Goal: Task Accomplishment & Management: Manage account settings

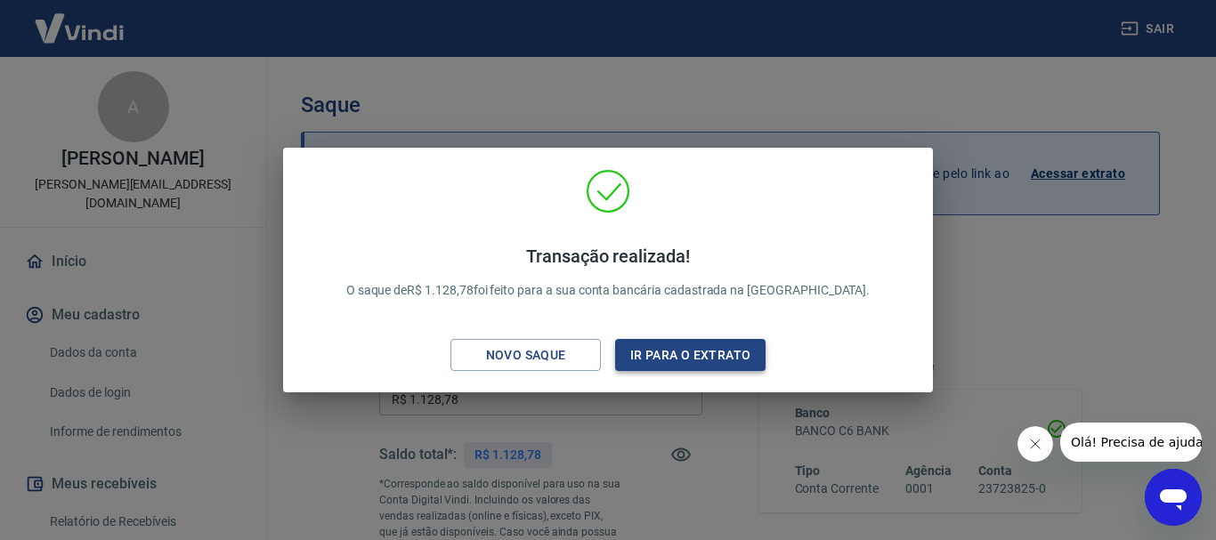
click at [718, 366] on button "Ir para o extrato" at bounding box center [690, 355] width 150 height 33
